Goal: Task Accomplishment & Management: Manage account settings

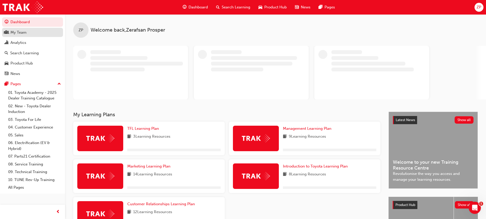
click at [27, 31] on div "My Team" at bounding box center [33, 32] width 56 height 6
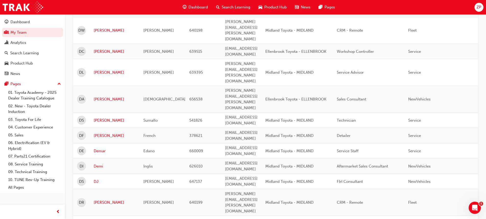
scroll to position [608, 0]
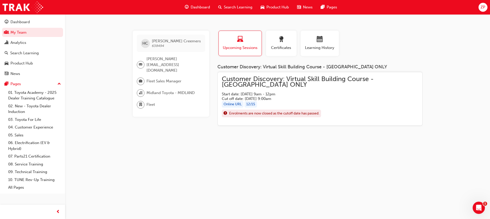
click at [236, 81] on span "Customer Discovery: Virtual Skill Building Course - [GEOGRAPHIC_DATA] ONLY" at bounding box center [320, 81] width 196 height 11
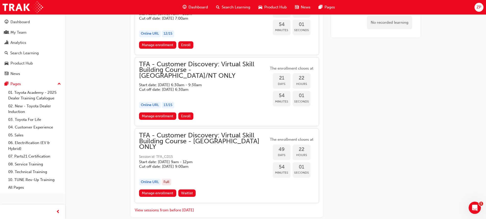
scroll to position [534, 0]
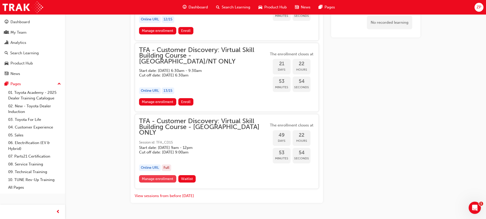
click at [170, 175] on link "Manage enrollment" at bounding box center [157, 178] width 37 height 7
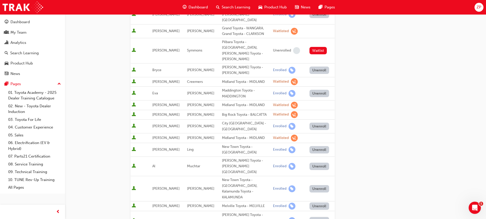
scroll to position [306, 0]
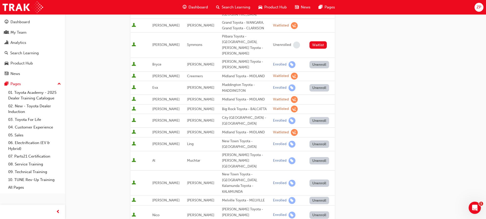
type input "cre"
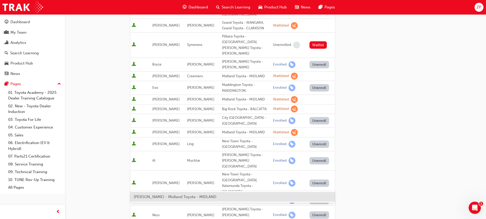
click at [193, 198] on span "[PERSON_NAME] - Midland Toyota - MIDLAND" at bounding box center [175, 197] width 83 height 5
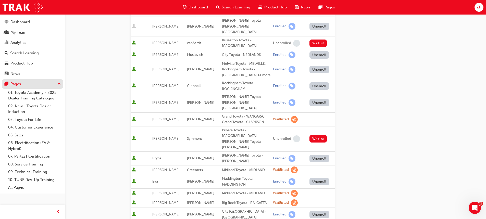
scroll to position [204, 0]
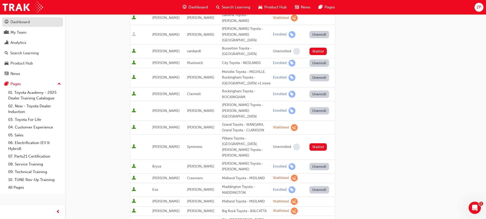
click at [27, 22] on div "Dashboard" at bounding box center [19, 22] width 19 height 6
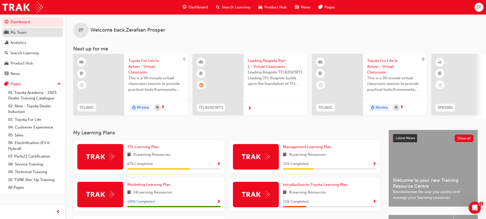
click at [37, 33] on div "My Team" at bounding box center [33, 32] width 56 height 6
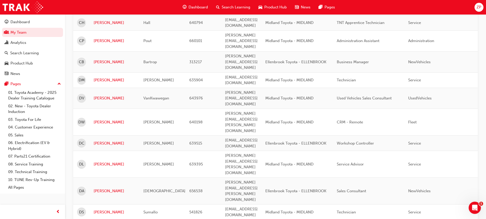
scroll to position [510, 0]
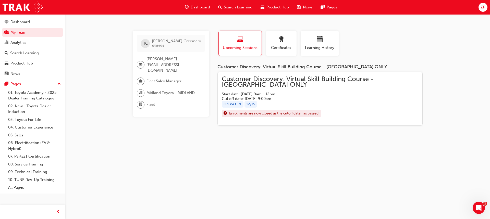
click at [314, 78] on span "Customer Discovery: Virtual Skill Building Course - [GEOGRAPHIC_DATA] ONLY" at bounding box center [320, 81] width 196 height 11
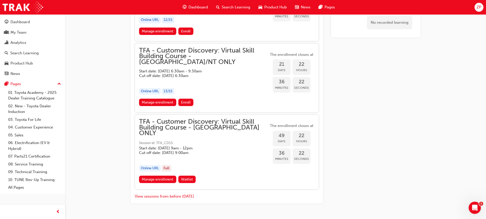
scroll to position [534, 0]
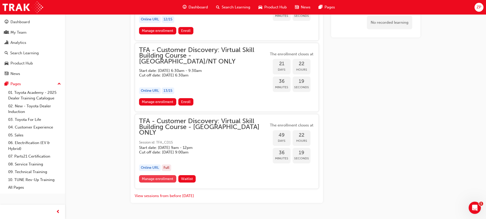
click at [167, 175] on link "Manage enrollment" at bounding box center [157, 178] width 37 height 7
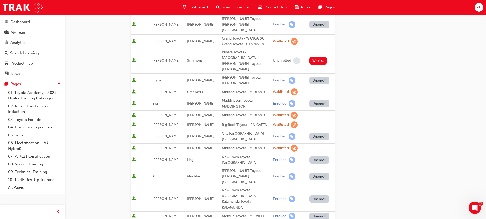
scroll to position [306, 0]
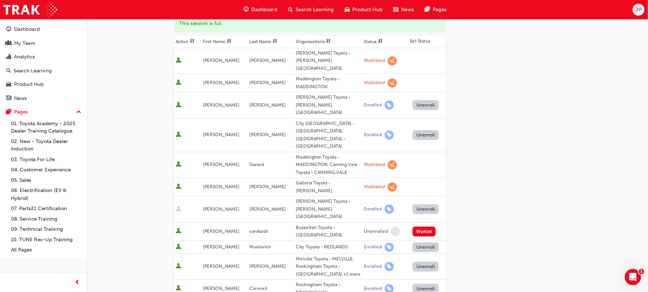
scroll to position [77, 0]
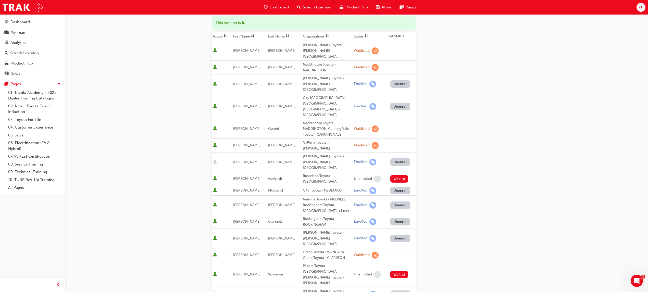
drag, startPoint x: 484, startPoint y: 0, endPoint x: 523, endPoint y: 152, distance: 156.5
click at [490, 152] on div "Go to session detail page Manage enrollment for TFA - Customer Discovery: Virtu…" at bounding box center [324, 245] width 648 height 644
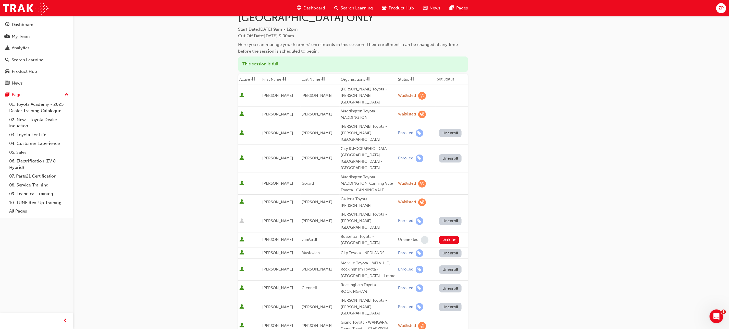
scroll to position [42, 0]
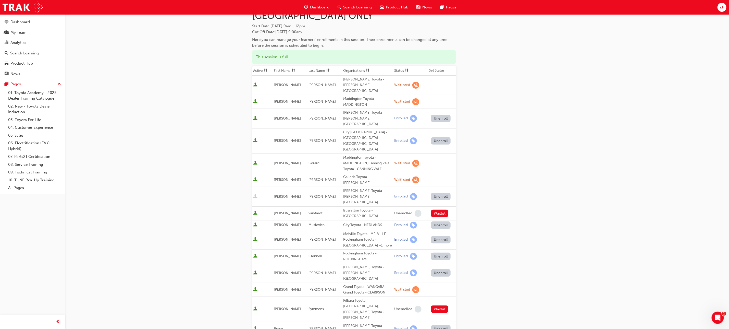
drag, startPoint x: 623, startPoint y: 1, endPoint x: 537, endPoint y: 186, distance: 204.0
click at [490, 186] on div "Go to session detail page Manage enrollment for TFA - Customer Discovery: Virtu…" at bounding box center [397, 272] width 290 height 601
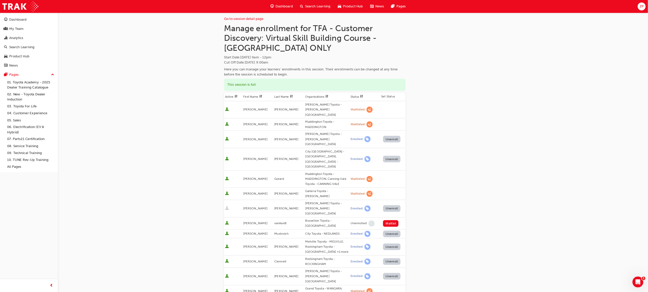
scroll to position [4, 0]
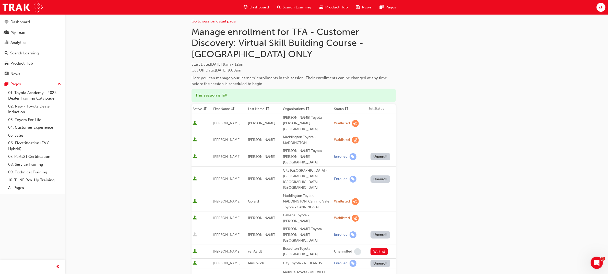
drag, startPoint x: 723, startPoint y: 3, endPoint x: 471, endPoint y: 142, distance: 288.3
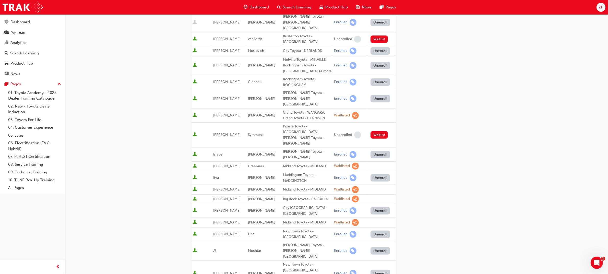
scroll to position [227, 0]
